Goal: Check status: Check status

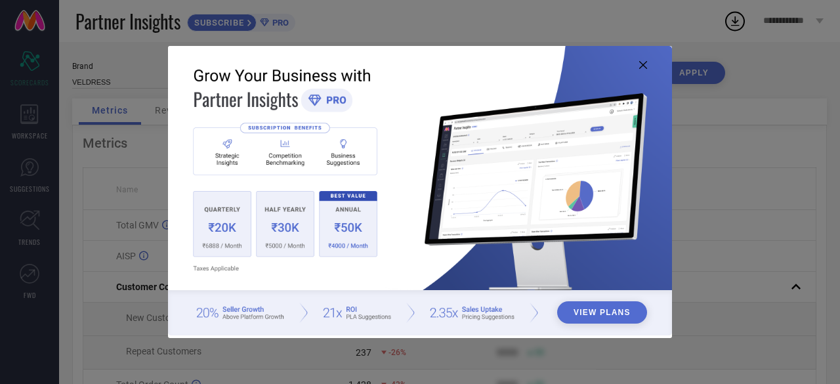
click at [644, 66] on icon at bounding box center [643, 65] width 8 height 8
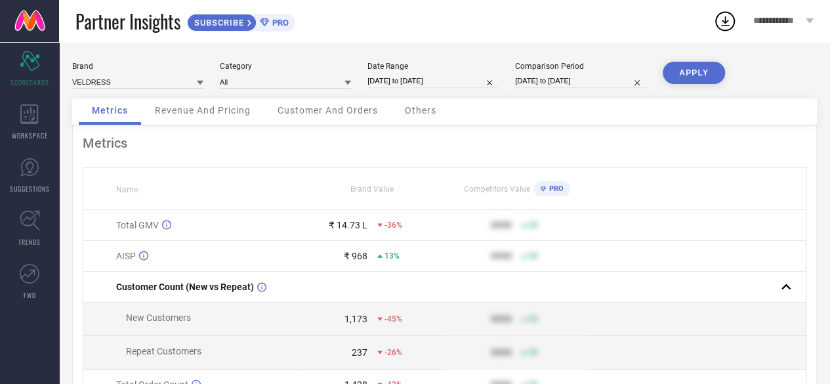
select select "5"
select select "2025"
select select "6"
select select "2025"
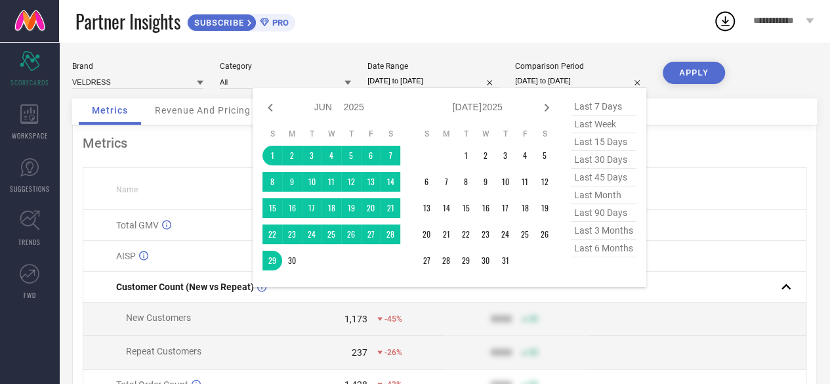
click at [542, 79] on input "[DATE] to [DATE]" at bounding box center [580, 81] width 131 height 14
type input "After [DATE]"
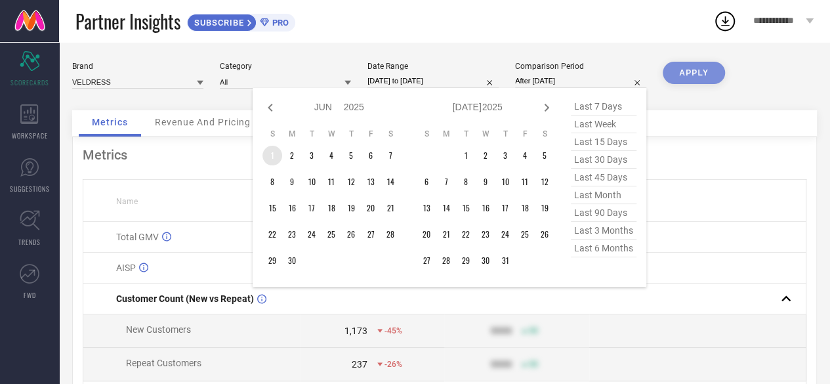
click at [272, 153] on td "1" at bounding box center [272, 156] width 20 height 20
click at [546, 106] on icon at bounding box center [547, 108] width 16 height 16
select select "6"
select select "2025"
select select "7"
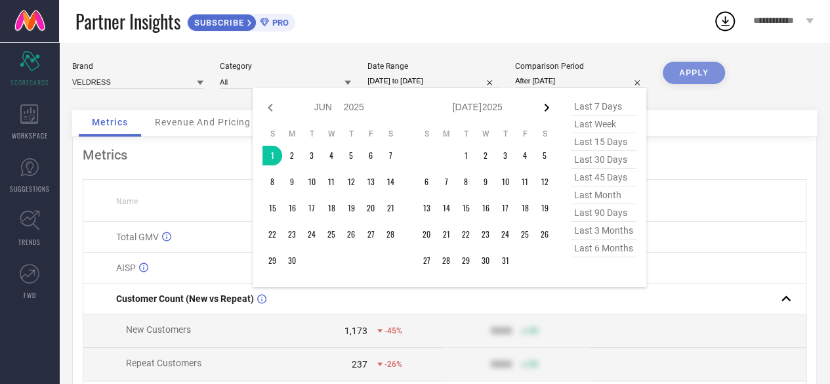
select select "2025"
select select "7"
select select "2025"
select select "8"
select select "2025"
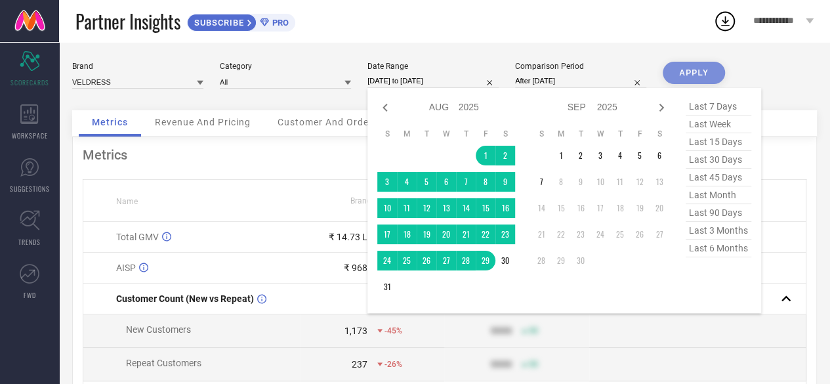
click at [412, 81] on input "[DATE] to [DATE]" at bounding box center [432, 81] width 131 height 14
click at [484, 150] on td "1" at bounding box center [486, 156] width 20 height 20
type input "[DATE] to [DATE]"
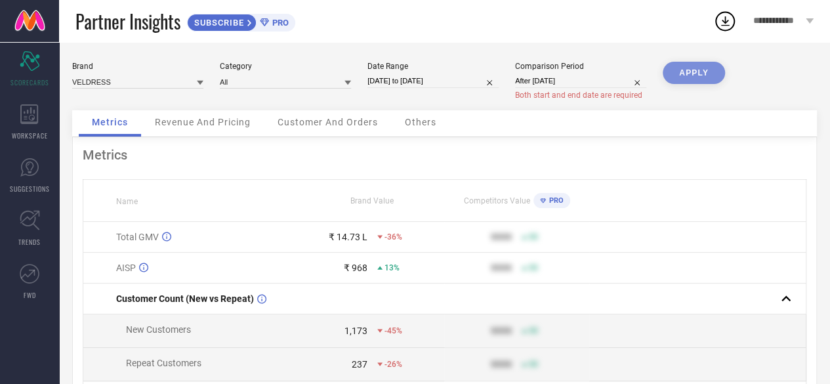
click at [556, 81] on input "After [DATE]" at bounding box center [580, 81] width 131 height 14
select select "5"
select select "2025"
select select "6"
select select "2025"
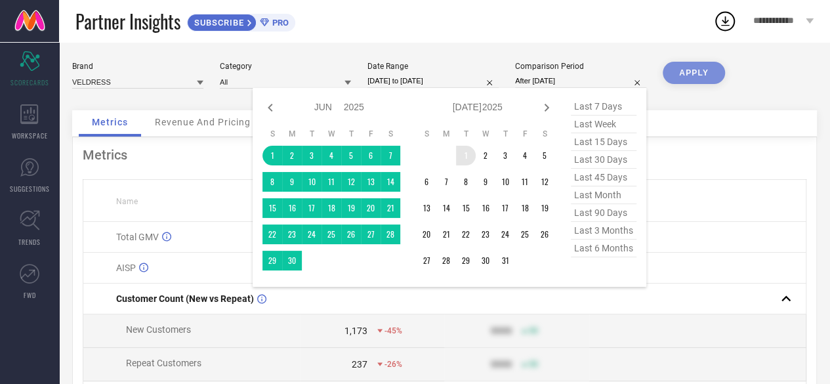
type input "[DATE] to [DATE]"
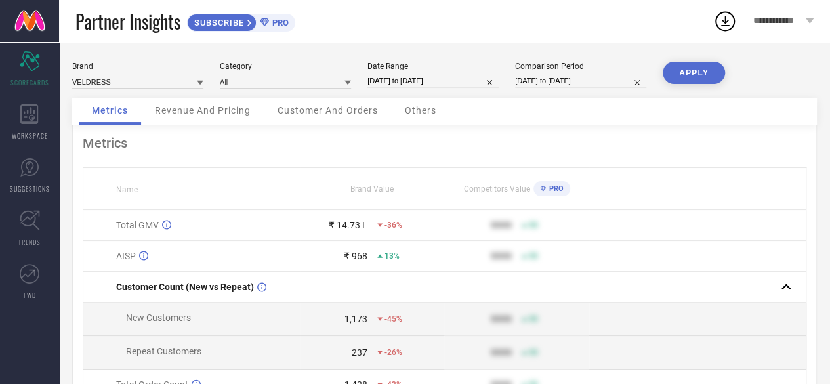
click at [572, 84] on input "[DATE] to [DATE]" at bounding box center [580, 81] width 131 height 14
select select "5"
select select "2025"
select select "6"
select select "2025"
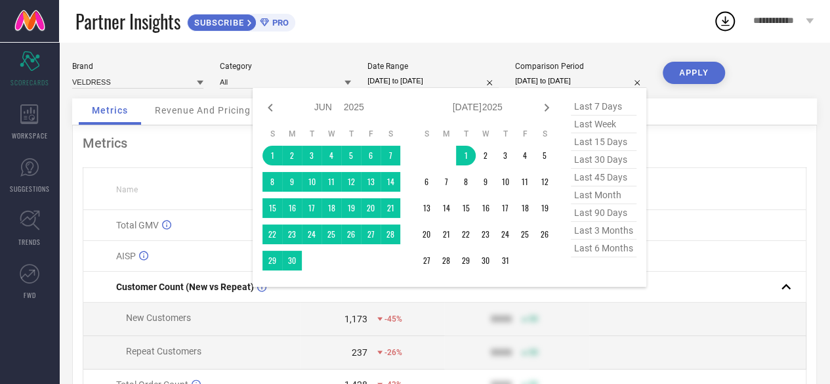
click at [372, 279] on div "Jan Feb Mar Apr May Jun [DATE] Aug Sep Oct Nov [DATE] 2016 2017 2018 2019 2020 …" at bounding box center [450, 187] width 394 height 199
click at [373, 276] on table "S M T W T F S 1 2 3 4 5 6 7 8 9 10 11 12 13 14 15 16 17 18 19 20 21 22 23 24 25…" at bounding box center [331, 199] width 138 height 155
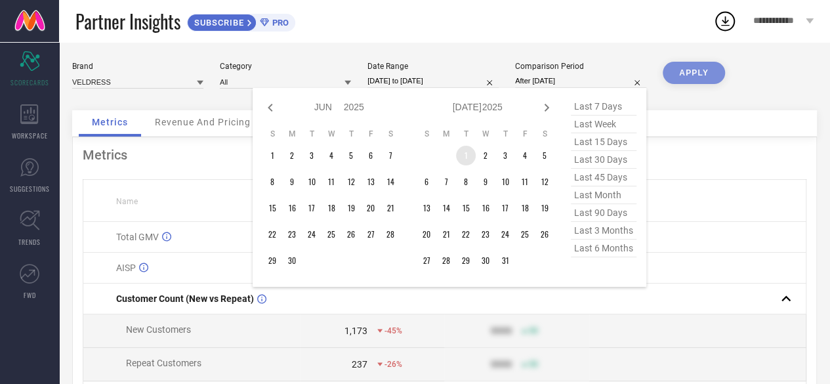
click at [465, 159] on td "1" at bounding box center [466, 156] width 20 height 20
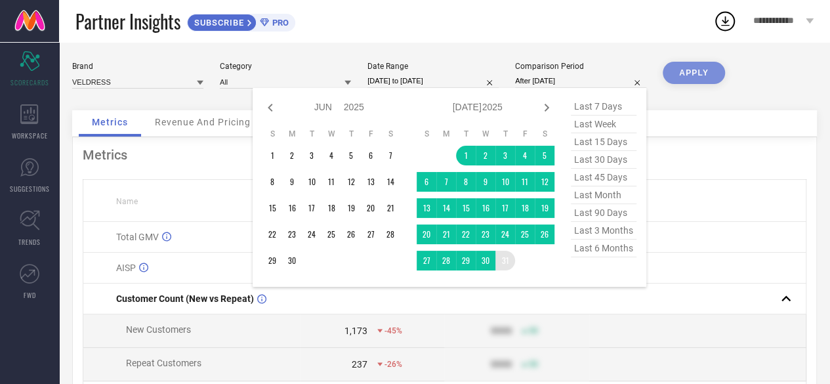
type input "[DATE] to [DATE]"
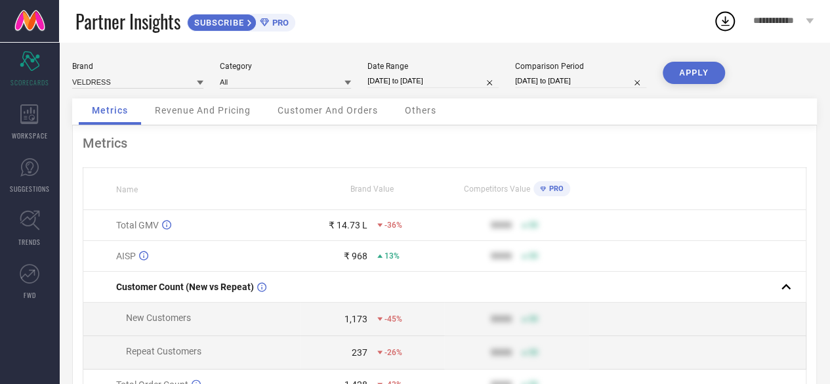
click at [688, 70] on button "APPLY" at bounding box center [694, 73] width 62 height 22
